Goal: Communication & Community: Answer question/provide support

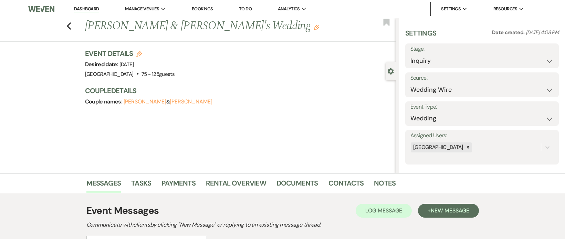
select select "3"
click at [82, 6] on link "Dashboard" at bounding box center [86, 9] width 25 height 7
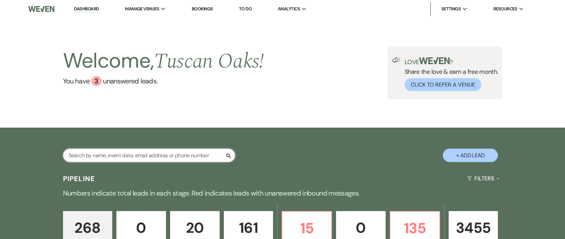
click at [112, 155] on input "text" at bounding box center [149, 154] width 172 height 13
type input "lauren"
select select "5"
select select "4"
select select "8"
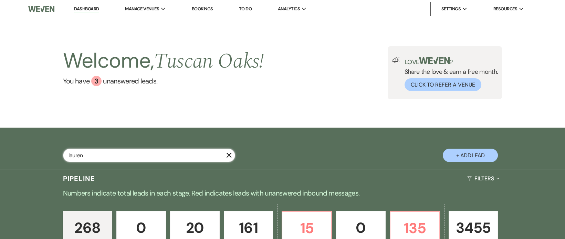
select select "5"
select select "8"
select select "5"
select select "8"
select select "5"
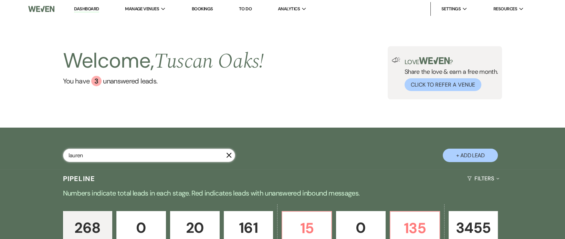
select select "8"
select select "5"
select select "8"
select select "5"
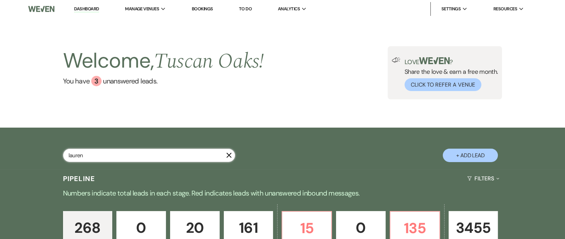
select select "4"
select select "8"
select select "5"
select select "8"
select select "6"
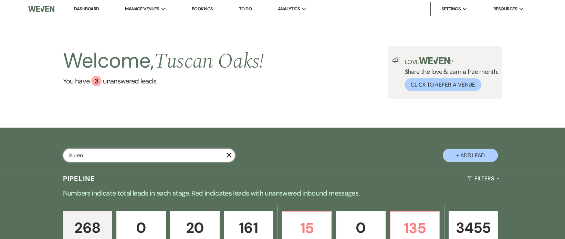
select select "8"
select select "5"
select select "8"
select select "5"
select select "8"
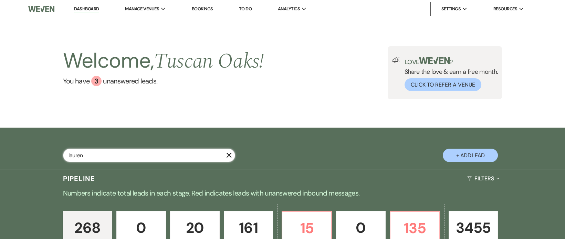
select select "5"
select select "8"
select select "7"
select select "8"
select select "5"
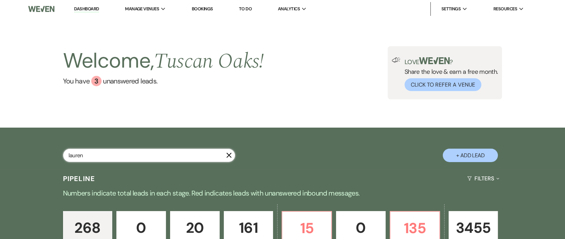
select select "8"
select select "5"
select select "8"
select select "10"
select select "8"
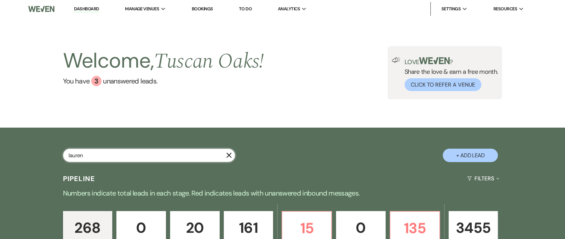
select select "5"
select select "8"
select select "6"
select select "2"
select select "8"
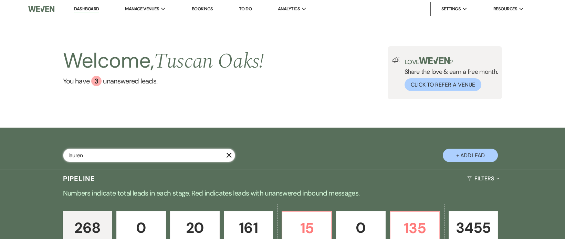
select select "6"
select select "8"
select select "5"
select select "8"
select select "5"
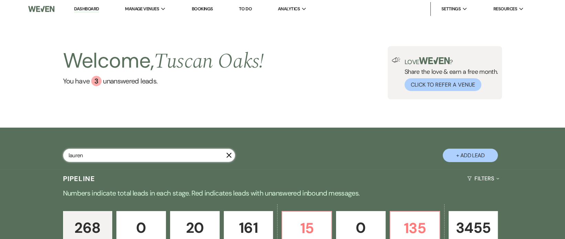
select select "8"
select select "5"
select select "8"
select select "5"
select select "8"
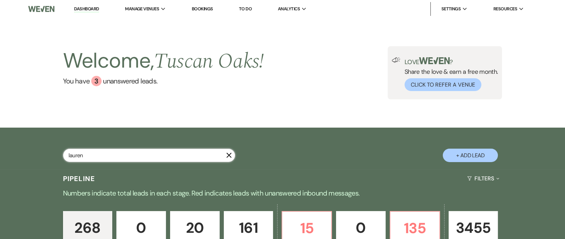
select select "5"
select select "4"
select select "8"
select select "5"
select select "8"
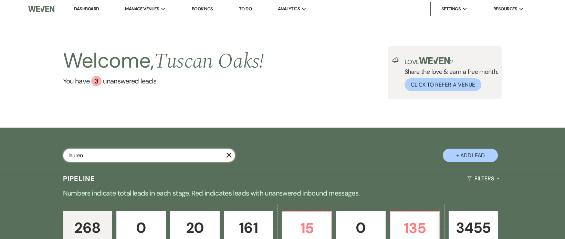
select select "5"
select select "8"
select select "5"
select select "8"
select select "5"
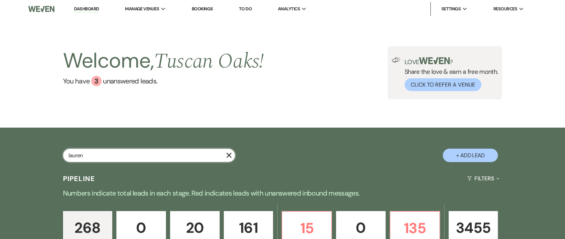
select select "8"
select select "5"
select select "8"
select select "5"
select select "8"
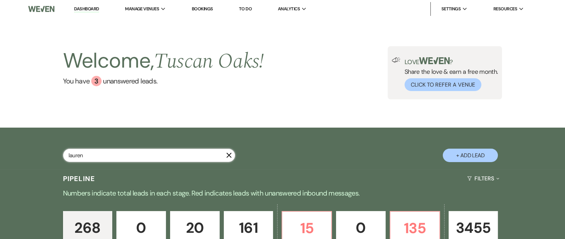
select select "5"
select select "8"
select select "5"
select select "8"
select select "5"
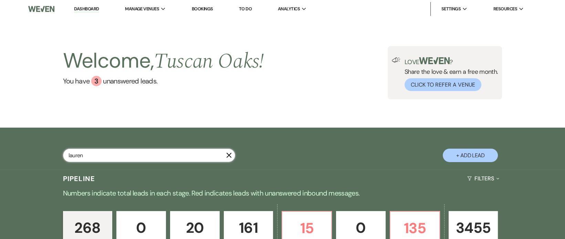
select select "8"
select select "5"
select select "8"
select select "5"
select select "8"
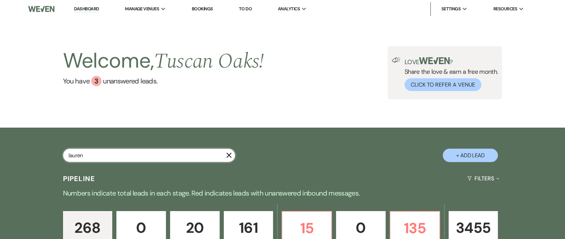
select select "5"
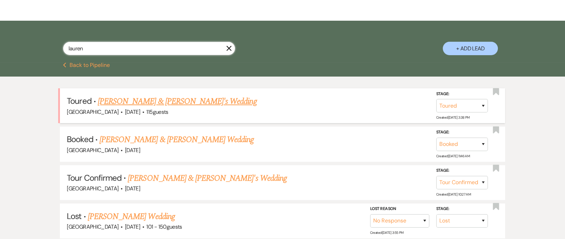
scroll to position [115, 0]
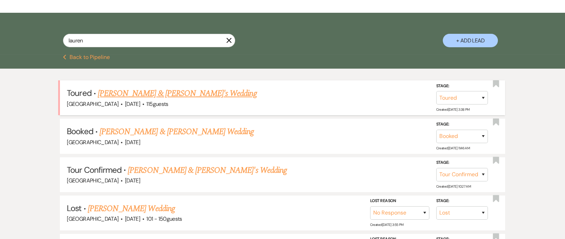
click at [163, 94] on link "[PERSON_NAME] & [PERSON_NAME]'s Wedding" at bounding box center [177, 93] width 159 height 12
select select "5"
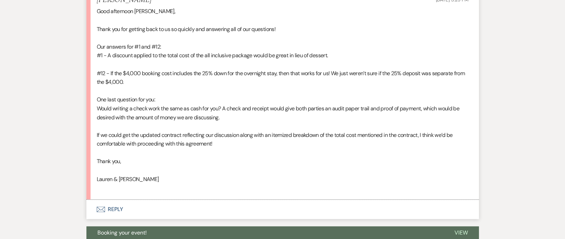
scroll to position [1294, 0]
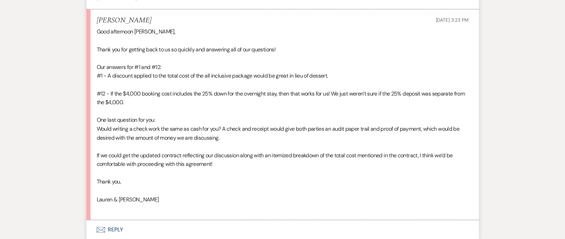
click at [114, 230] on button "Envelope Reply" at bounding box center [282, 229] width 393 height 19
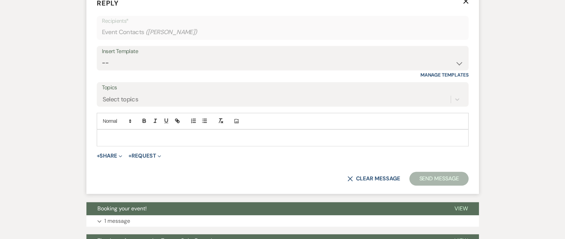
scroll to position [1531, 0]
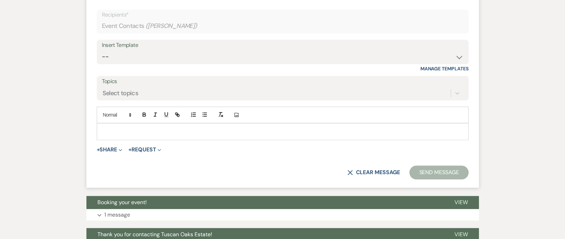
click at [108, 129] on p at bounding box center [282, 131] width 361 height 8
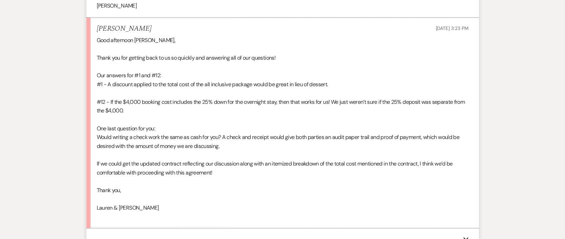
scroll to position [1285, 0]
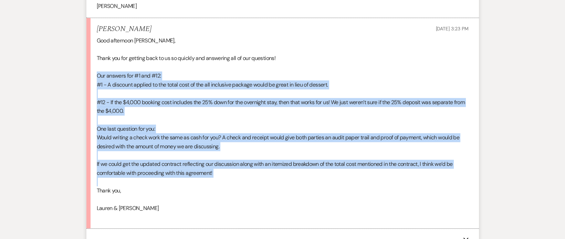
drag, startPoint x: 98, startPoint y: 74, endPoint x: 209, endPoint y: 178, distance: 152.5
click at [209, 178] on div "Good afternoon [PERSON_NAME], Thank you for getting back to us so quickly and a…" at bounding box center [283, 128] width 372 height 185
copy div "Our answers for #1 and #12: #1 - A discount applied to the total cost of the al…"
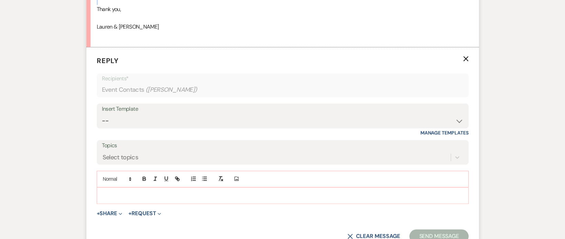
scroll to position [1467, 0]
click at [121, 193] on p at bounding box center [282, 195] width 361 height 8
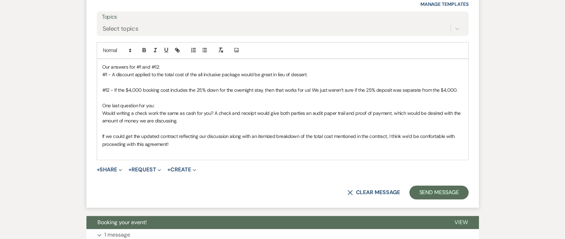
scroll to position [1603, 0]
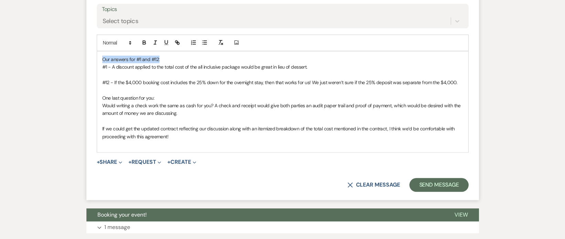
drag, startPoint x: 160, startPoint y: 60, endPoint x: 89, endPoint y: 56, distance: 71.0
click at [89, 56] on form "Reply X Draft Recipients* Event Contacts ( [PERSON_NAME] ) Insert Template -- L…" at bounding box center [282, 55] width 393 height 289
click at [323, 66] on p "#1 - A discount applied to the total cost of the all inclusive package would be…" at bounding box center [282, 67] width 361 height 8
click at [358, 66] on p "#1 - A discount applied to the total cost of the all inclusive package would be…" at bounding box center [282, 67] width 361 height 8
click at [379, 66] on p "#1 - A discount applied to the total cost of the all inclusive package would be…" at bounding box center [282, 67] width 361 height 8
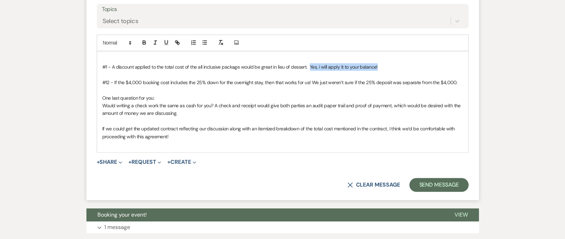
drag, startPoint x: 379, startPoint y: 66, endPoint x: 308, endPoint y: 66, distance: 71.3
click at [308, 66] on p "#1 - A discount applied to the total cost of the all inclusive package would be…" at bounding box center [282, 67] width 361 height 8
click at [144, 43] on icon "button" at bounding box center [144, 43] width 3 height 2
click at [382, 65] on p "#1 - A discount applied to the total cost of the all inclusive package would be…" at bounding box center [282, 67] width 361 height 8
click at [456, 82] on p "#12 - If the $4,000 booking cost includes the 25% down for the overnight stay, …" at bounding box center [282, 83] width 361 height 8
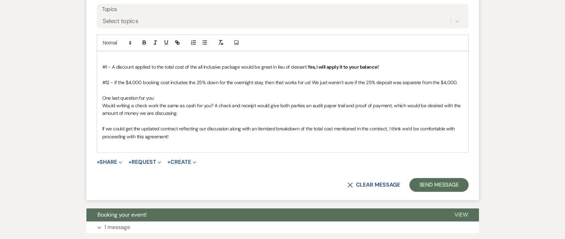
click at [464, 82] on div "#1 - A discount applied to the total cost of the all inclusive package would be…" at bounding box center [282, 101] width 371 height 101
click at [162, 98] on p "One last question for you:" at bounding box center [282, 98] width 361 height 8
click at [186, 117] on p at bounding box center [282, 121] width 361 height 8
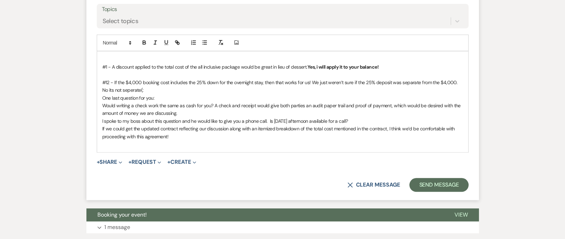
drag, startPoint x: 355, startPoint y: 121, endPoint x: 101, endPoint y: 119, distance: 254.5
click at [101, 119] on div "#1 - A discount applied to the total cost of the all inclusive package would be…" at bounding box center [282, 101] width 371 height 101
click at [143, 41] on icon "button" at bounding box center [144, 42] width 2 height 2
click at [234, 143] on p at bounding box center [282, 144] width 361 height 8
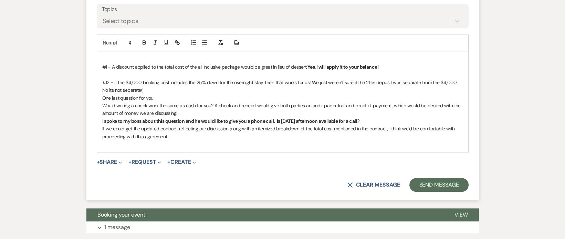
click at [234, 143] on p at bounding box center [282, 144] width 361 height 8
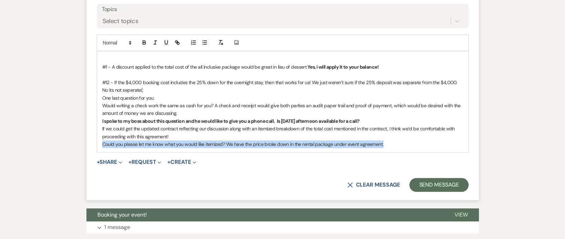
drag, startPoint x: 389, startPoint y: 143, endPoint x: 101, endPoint y: 144, distance: 288.6
click at [101, 144] on div "#1 - A discount applied to the total cost of the all inclusive package would be…" at bounding box center [282, 101] width 371 height 101
click at [142, 41] on icon "button" at bounding box center [144, 42] width 6 height 6
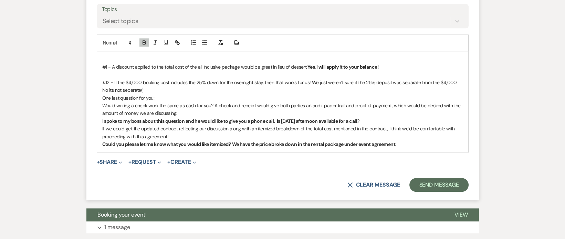
click at [416, 143] on p "Could you please let me know what you would like itemized? We have the price br…" at bounding box center [282, 144] width 361 height 8
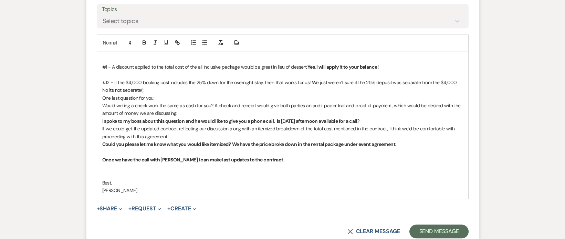
click at [122, 56] on p at bounding box center [282, 59] width 361 height 8
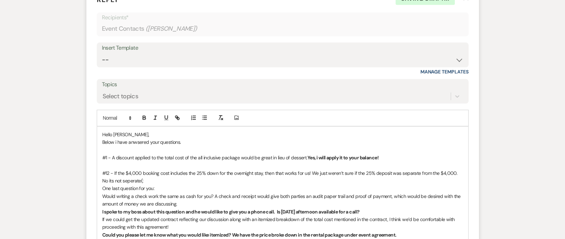
scroll to position [1638, 0]
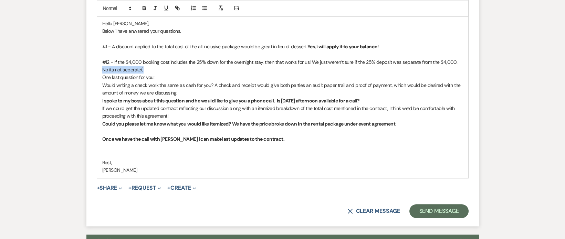
drag, startPoint x: 148, startPoint y: 68, endPoint x: 98, endPoint y: 72, distance: 49.7
click at [98, 72] on div "Hello [PERSON_NAME], Below i have anwsered your questions. #1 - A discount appl…" at bounding box center [282, 96] width 371 height 163
click at [162, 69] on p "No its not seperate(:" at bounding box center [282, 70] width 361 height 8
click at [119, 69] on p "No its not seperate(:" at bounding box center [282, 70] width 361 height 8
click at [122, 69] on p "No its not seperate(:" at bounding box center [282, 70] width 361 height 8
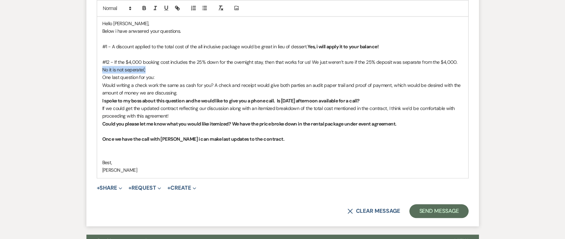
drag, startPoint x: 152, startPoint y: 71, endPoint x: 96, endPoint y: 71, distance: 55.8
click at [96, 71] on form "Reply X Saving draft... Recipients* Event Contacts ( [PERSON_NAME] ) Insert Tem…" at bounding box center [282, 50] width 393 height 350
click at [146, 7] on icon "button" at bounding box center [144, 8] width 6 height 6
click at [185, 150] on p at bounding box center [282, 147] width 361 height 8
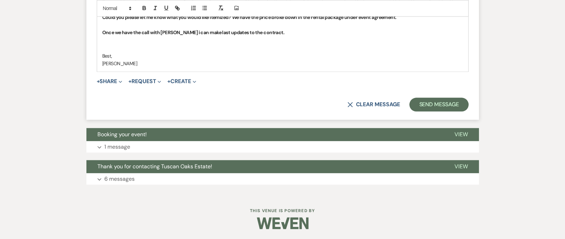
scroll to position [1744, 0]
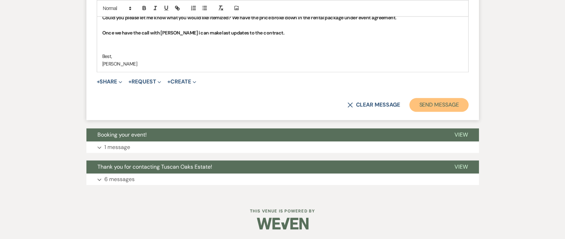
click at [419, 104] on button "Send Message" at bounding box center [438, 105] width 59 height 14
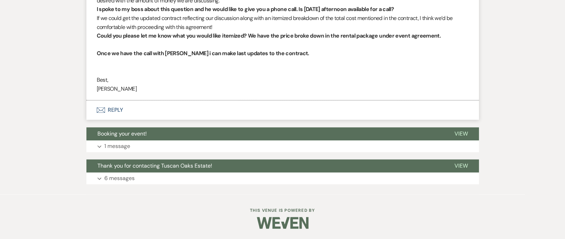
scroll to position [1629, 0]
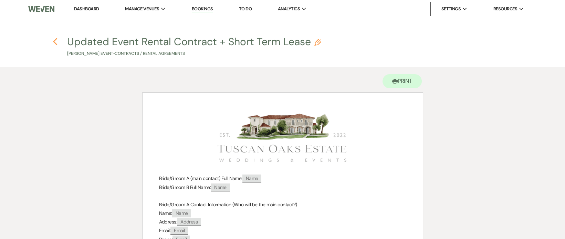
click at [56, 41] on icon "Previous" at bounding box center [55, 42] width 5 height 8
select select "5"
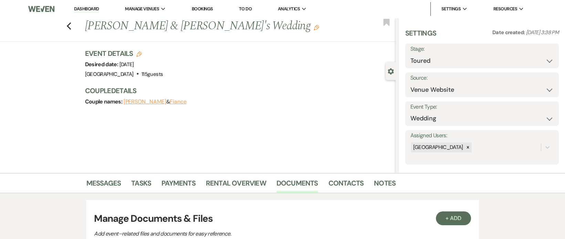
scroll to position [132, 0]
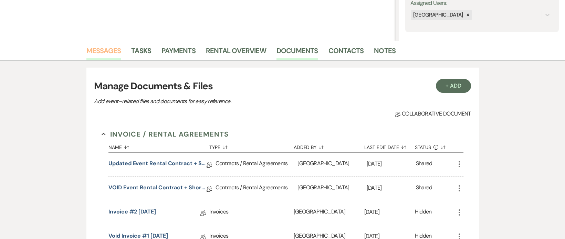
click at [107, 49] on link "Messages" at bounding box center [103, 52] width 35 height 15
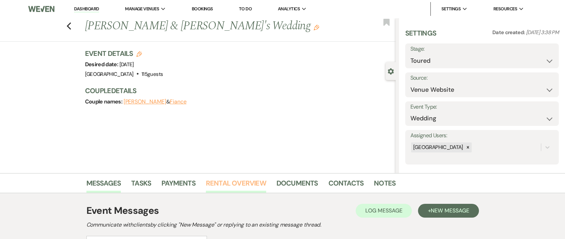
click at [262, 182] on link "Rental Overview" at bounding box center [236, 184] width 60 height 15
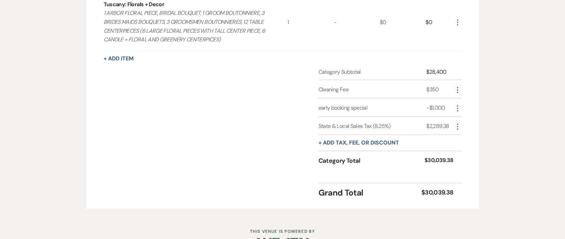
scroll to position [911, 0]
click at [262, 182] on div "Grand Total $30,039.38" at bounding box center [283, 189] width 358 height 16
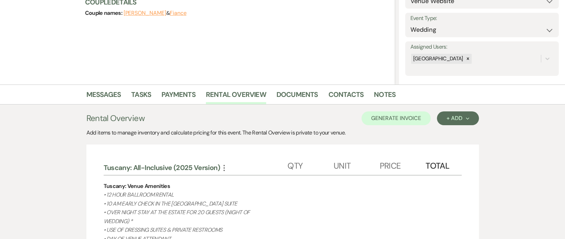
scroll to position [87, 0]
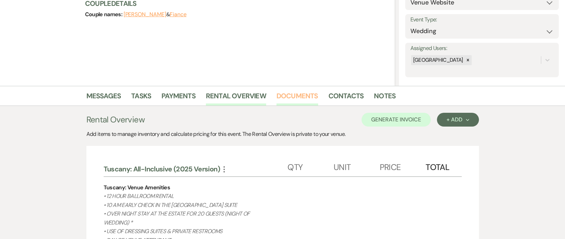
click at [313, 94] on link "Documents" at bounding box center [297, 97] width 42 height 15
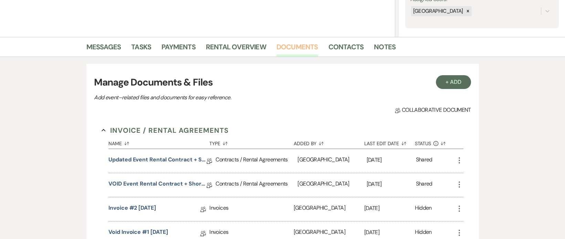
scroll to position [142, 0]
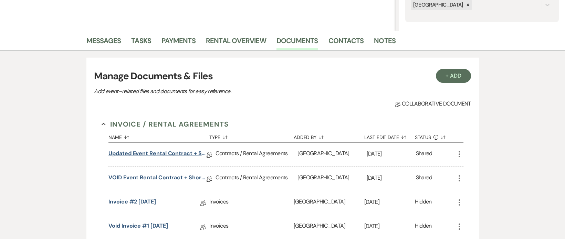
click at [170, 156] on link "Updated Event Rental Contract + Short Term Lease" at bounding box center [157, 154] width 98 height 11
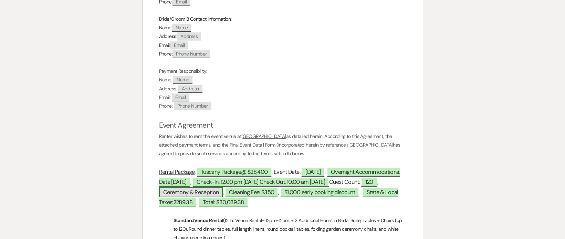
scroll to position [238, 0]
